Goal: Task Accomplishment & Management: Use online tool/utility

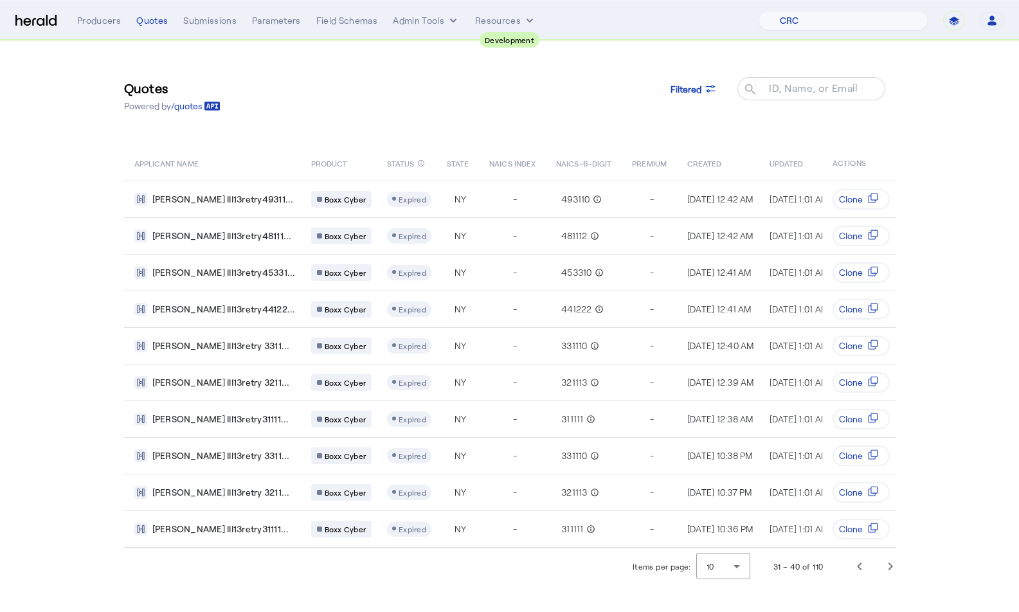
select select "pfm_h3db_crc"
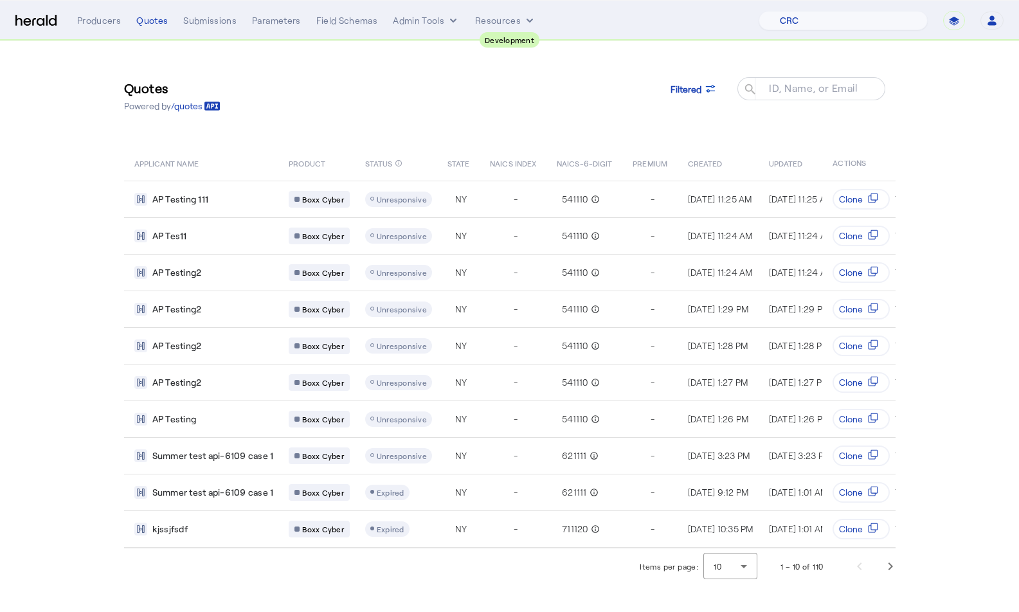
select select "pfm_h3db_crc"
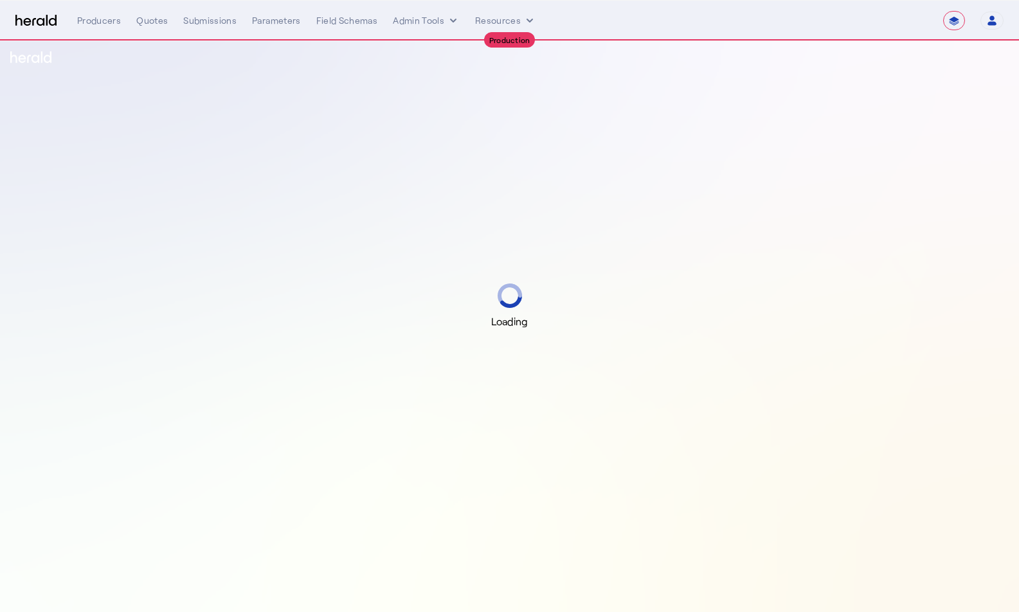
select select "**********"
